Goal: Transaction & Acquisition: Purchase product/service

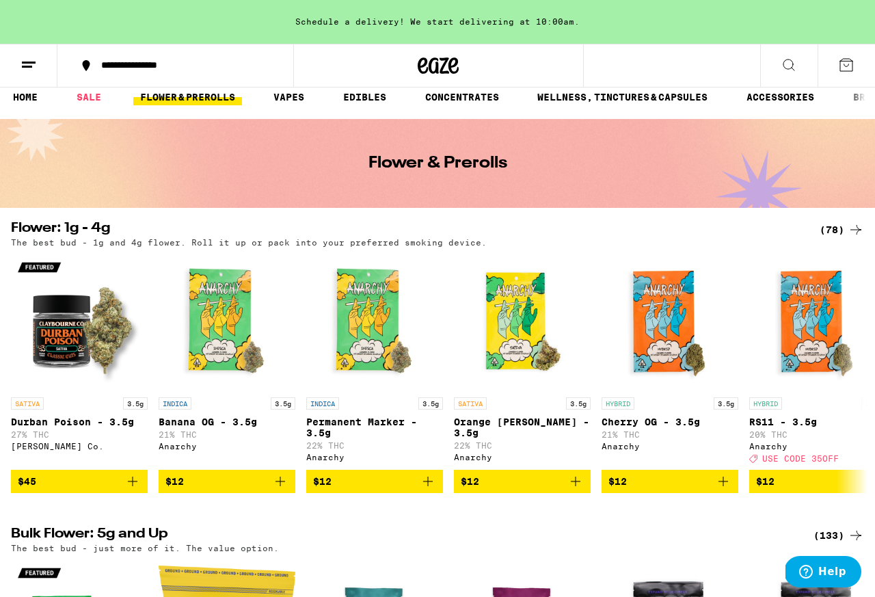
click at [826, 236] on div "(78)" at bounding box center [842, 230] width 44 height 16
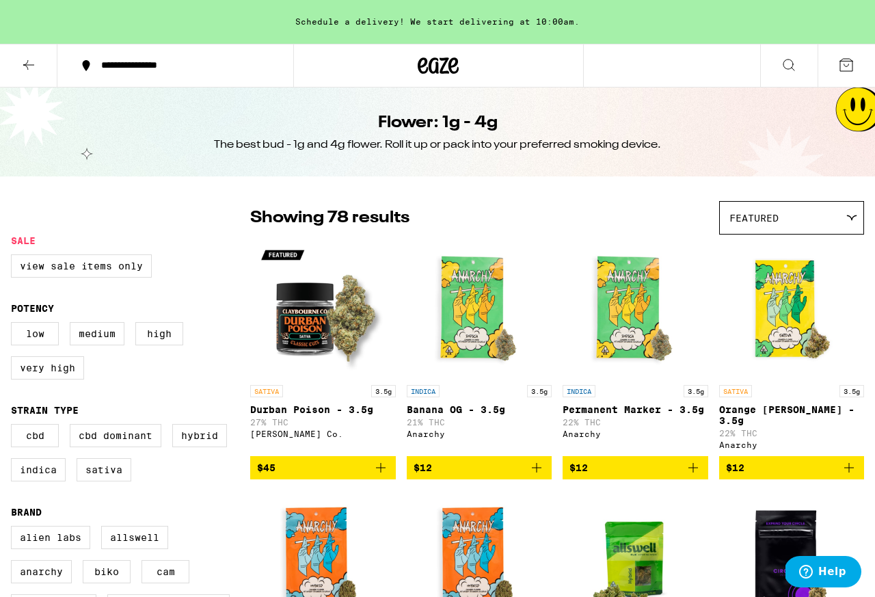
click at [172, 447] on label "Hybrid" at bounding box center [199, 435] width 55 height 23
click at [14, 427] on input "Hybrid" at bounding box center [14, 426] width 1 height 1
checkbox input "true"
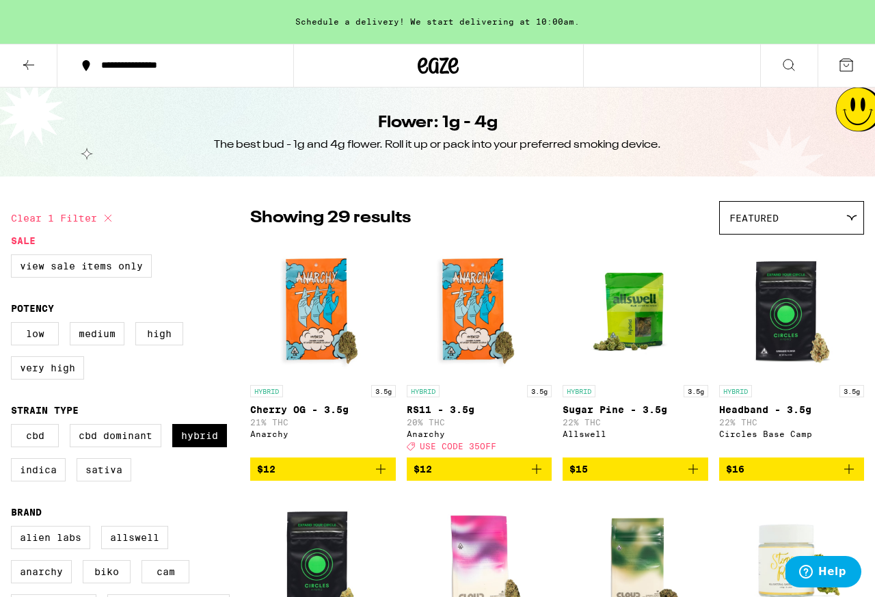
click at [66, 481] on label "Indica" at bounding box center [38, 469] width 55 height 23
click at [14, 427] on input "Indica" at bounding box center [14, 426] width 1 height 1
checkbox input "true"
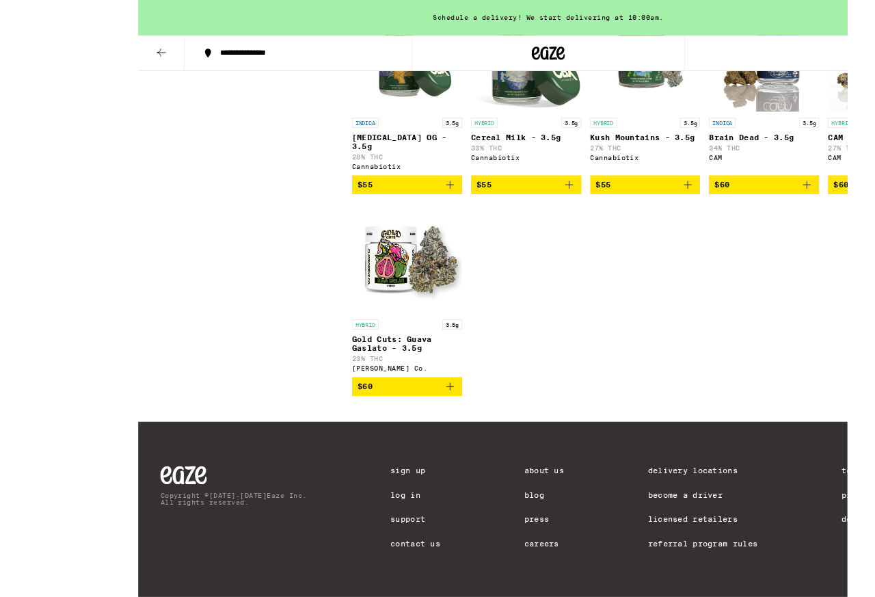
scroll to position [2881, 0]
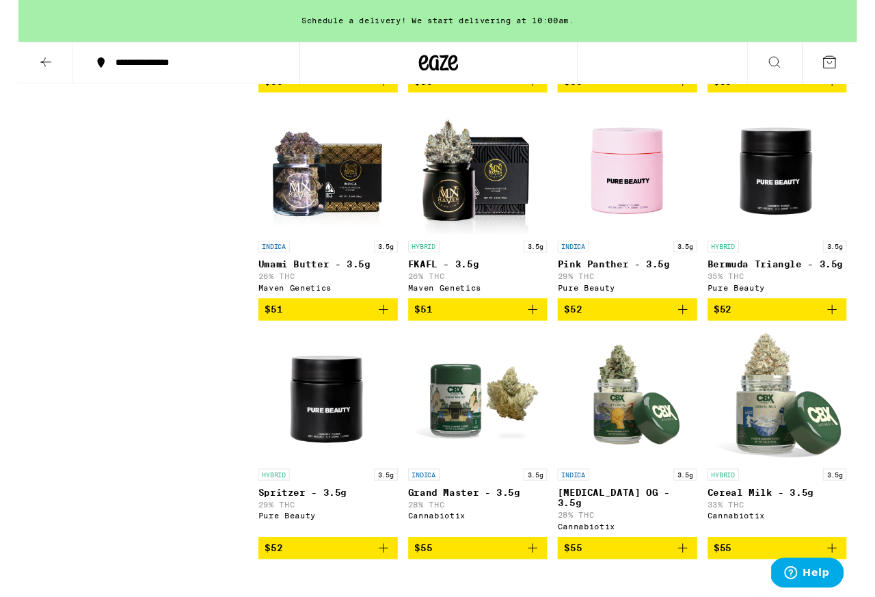
click at [16, 63] on button at bounding box center [28, 65] width 57 height 43
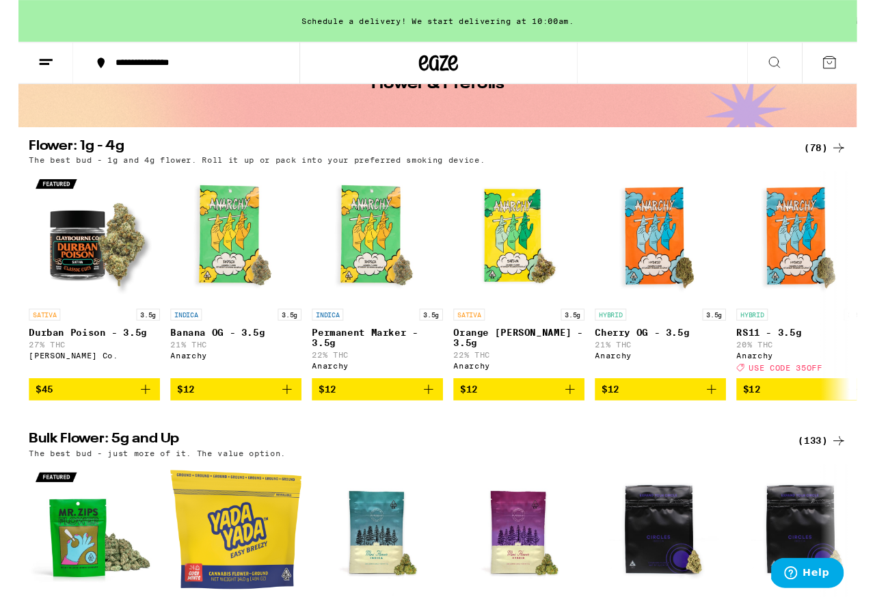
scroll to position [88, 0]
click at [827, 468] on div "(133)" at bounding box center [839, 460] width 51 height 16
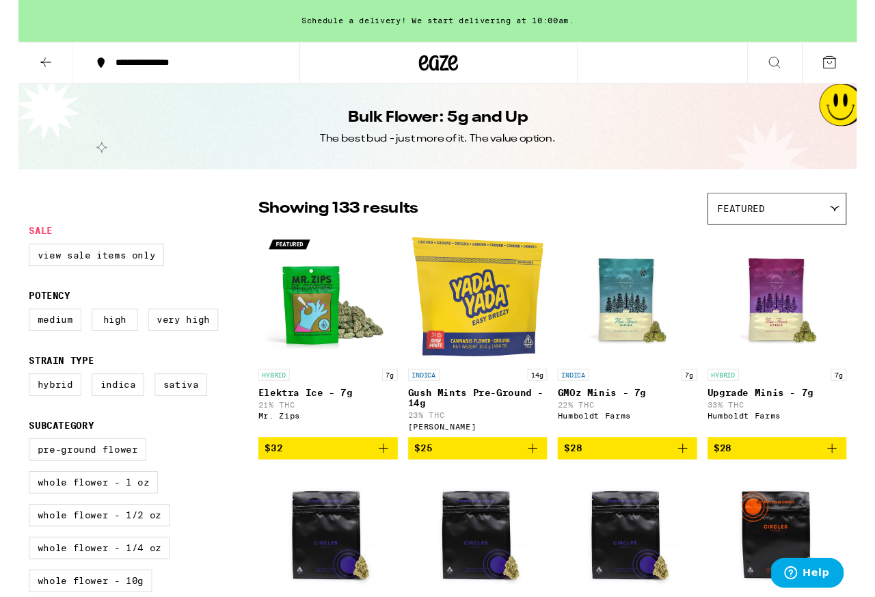
click at [31, 413] on label "Hybrid" at bounding box center [38, 401] width 55 height 23
click at [14, 393] on input "Hybrid" at bounding box center [14, 392] width 1 height 1
checkbox input "true"
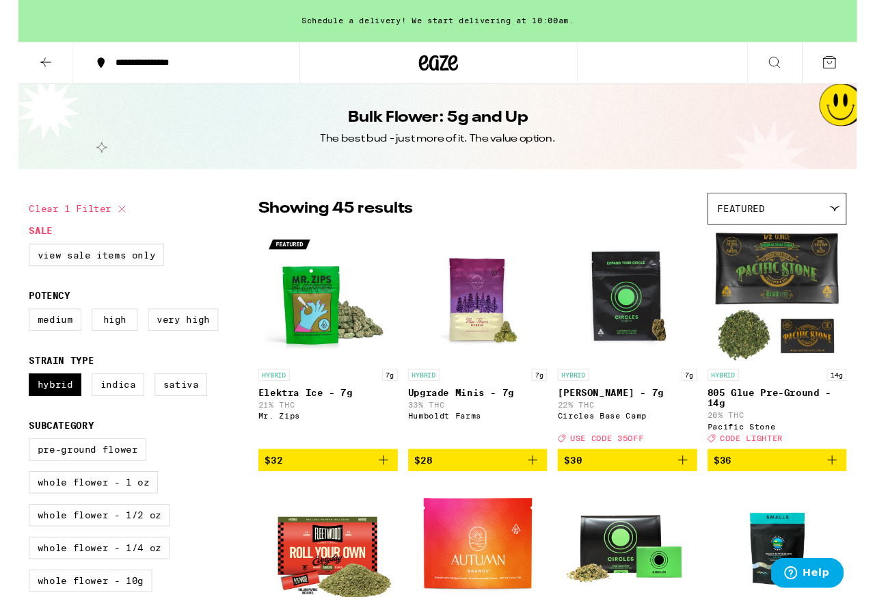
click at [131, 413] on label "Indica" at bounding box center [104, 401] width 55 height 23
click at [14, 393] on input "Indica" at bounding box center [14, 392] width 1 height 1
checkbox input "true"
